Goal: Information Seeking & Learning: Learn about a topic

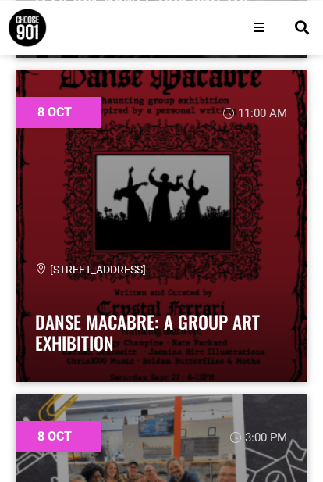
scroll to position [18035, 0]
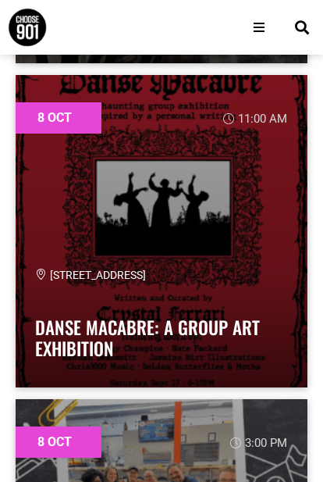
click at [238, 315] on link "Danse Macabre: A Group Art Exhibition" at bounding box center [147, 338] width 225 height 48
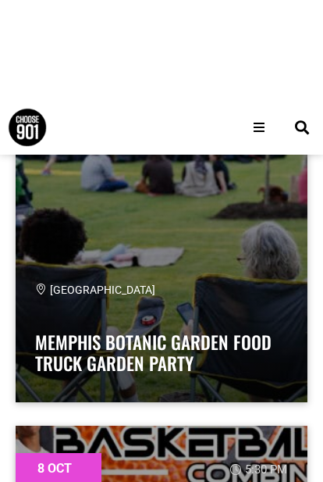
scroll to position [18667, 0]
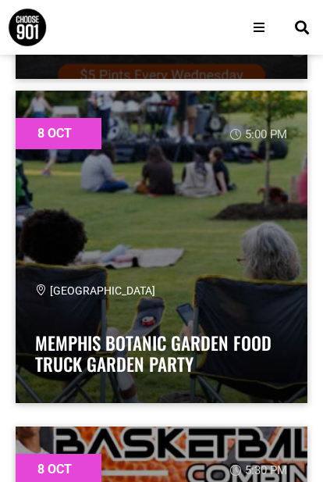
click at [238, 292] on div "Memphis Botanic Garden" at bounding box center [161, 291] width 253 height 16
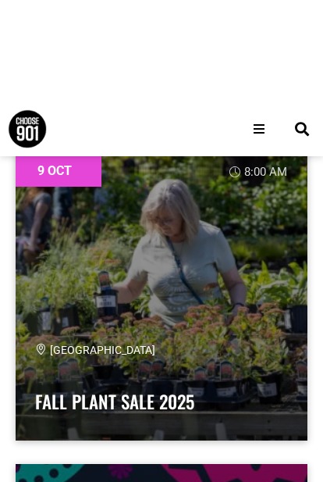
scroll to position [23864, 0]
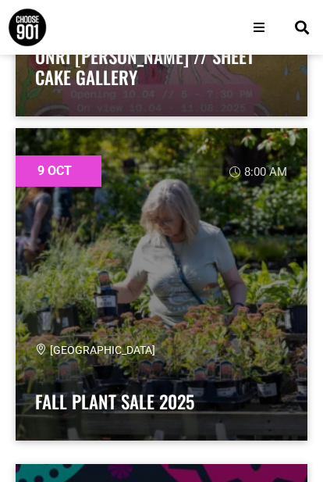
click at [161, 359] on div "Memphis Botanic Garden Fall Plant Sale 2025" at bounding box center [161, 381] width 253 height 79
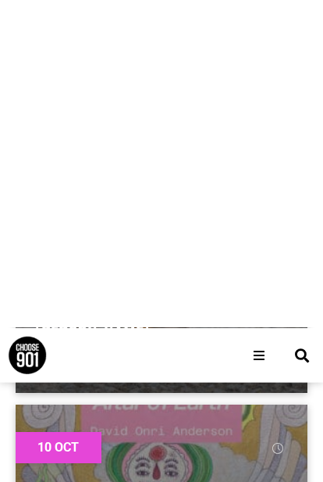
scroll to position [31440, 0]
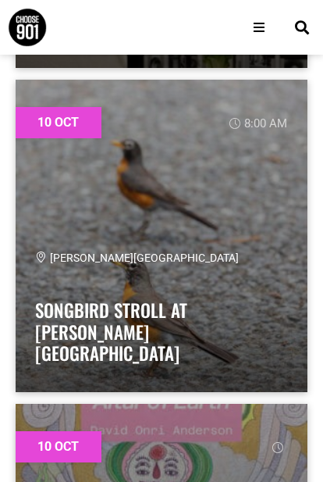
click at [188, 332] on link "Songbird Stroll at Overton Park" at bounding box center [111, 332] width 152 height 70
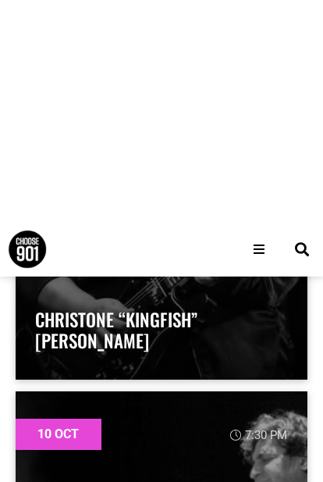
scroll to position [38656, 0]
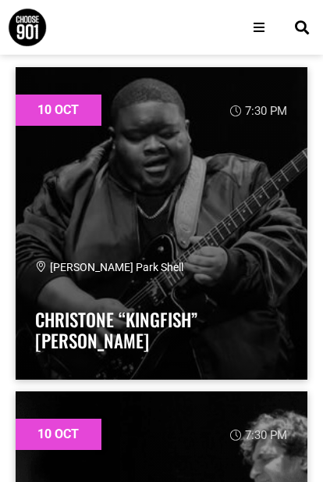
click at [38, 340] on link "Christone “Kingfish” Ingram" at bounding box center [116, 330] width 163 height 48
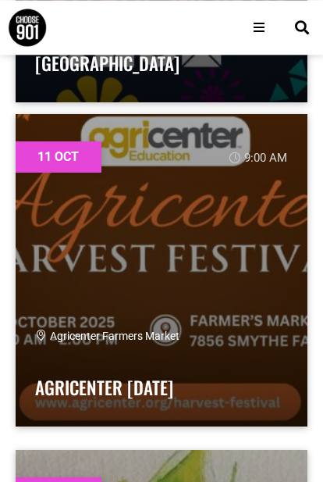
click at [54, 359] on div "Agricenter Farmers Market Agricenter Harvest Festival" at bounding box center [161, 367] width 253 height 79
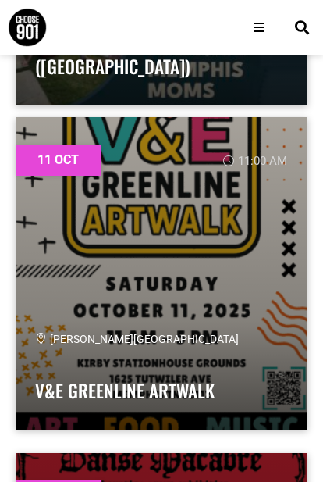
scroll to position [46116, 0]
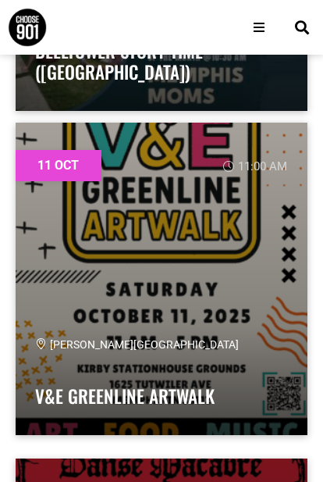
click at [270, 366] on div "Kirby Station House Grounds V&E Greenline Artwalk" at bounding box center [161, 376] width 253 height 79
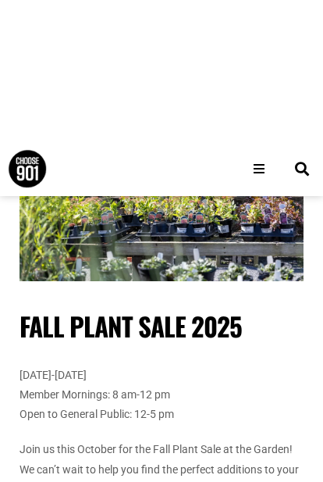
scroll to position [24, 0]
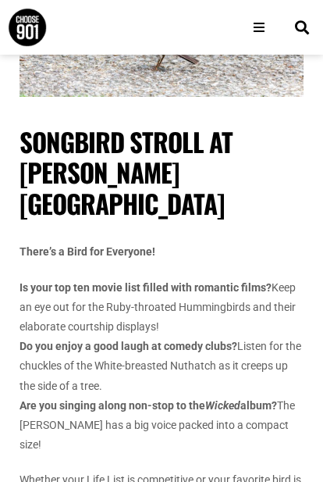
scroll to position [170, 0]
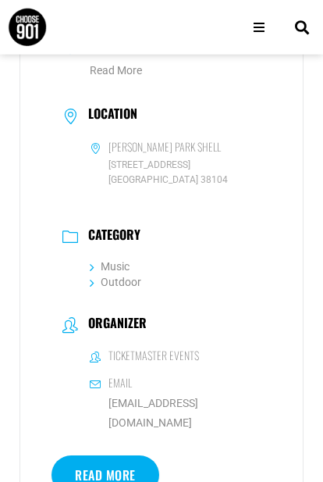
scroll to position [668, 0]
